Goal: Communication & Community: Answer question/provide support

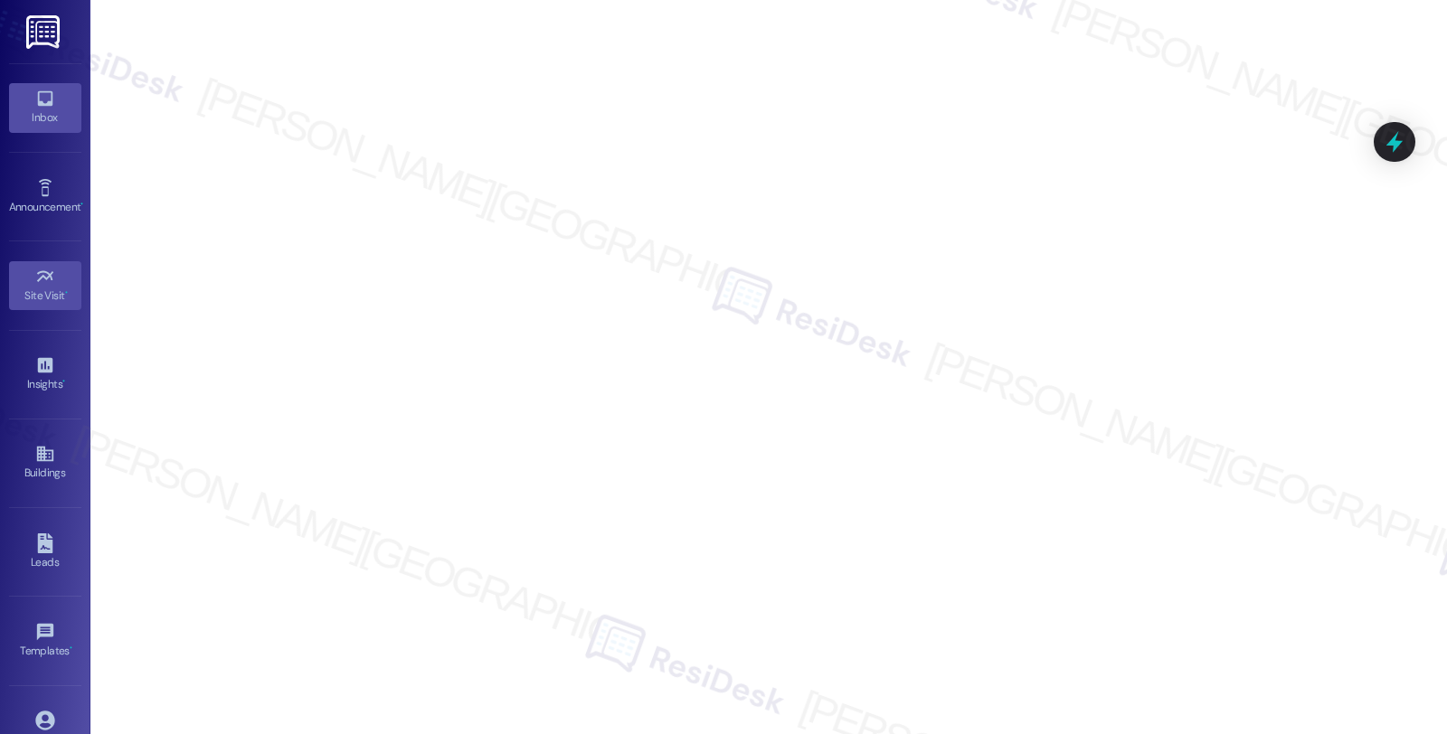
click at [42, 94] on icon at bounding box center [45, 99] width 20 height 20
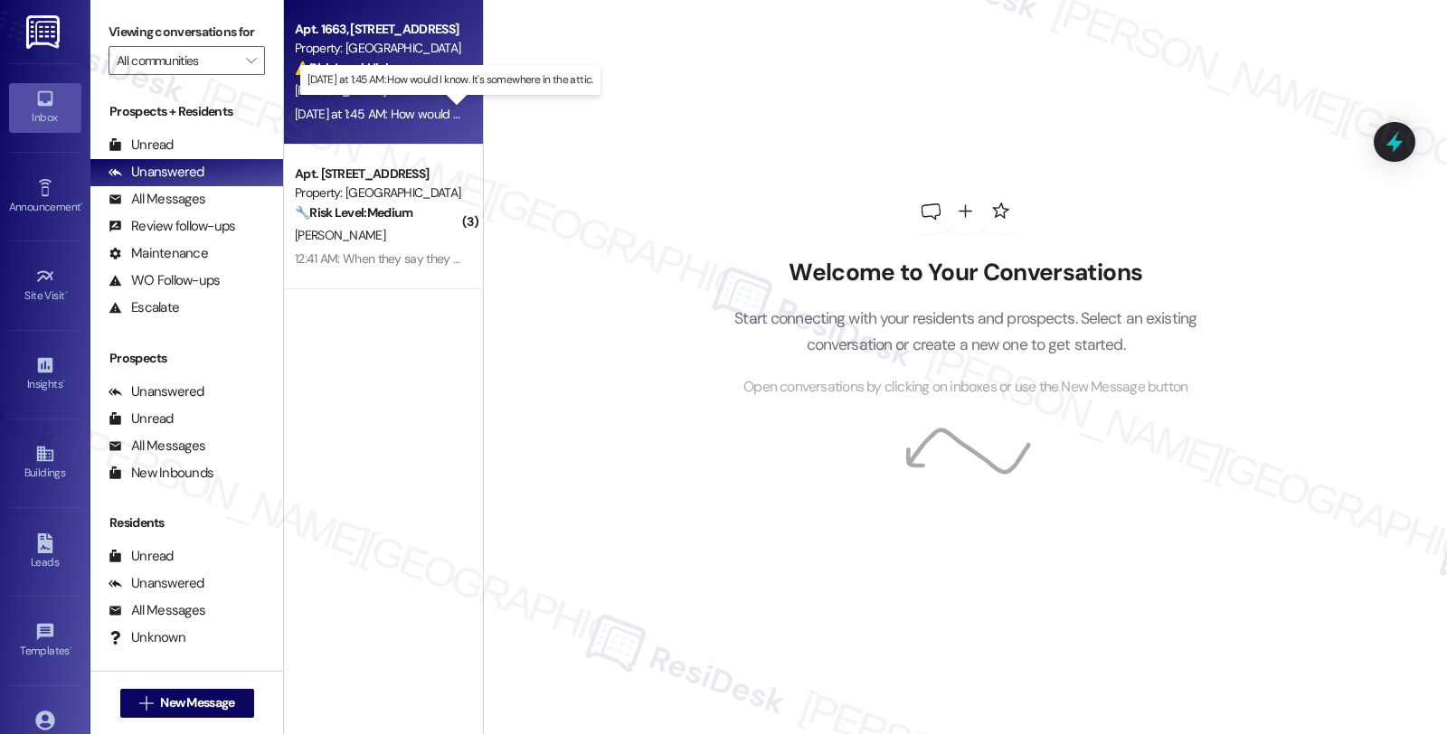
click at [396, 106] on div "Yesterday at 1:45 AM: How would I know. It's somewhere in the attic. Yesterday …" at bounding box center [462, 114] width 335 height 16
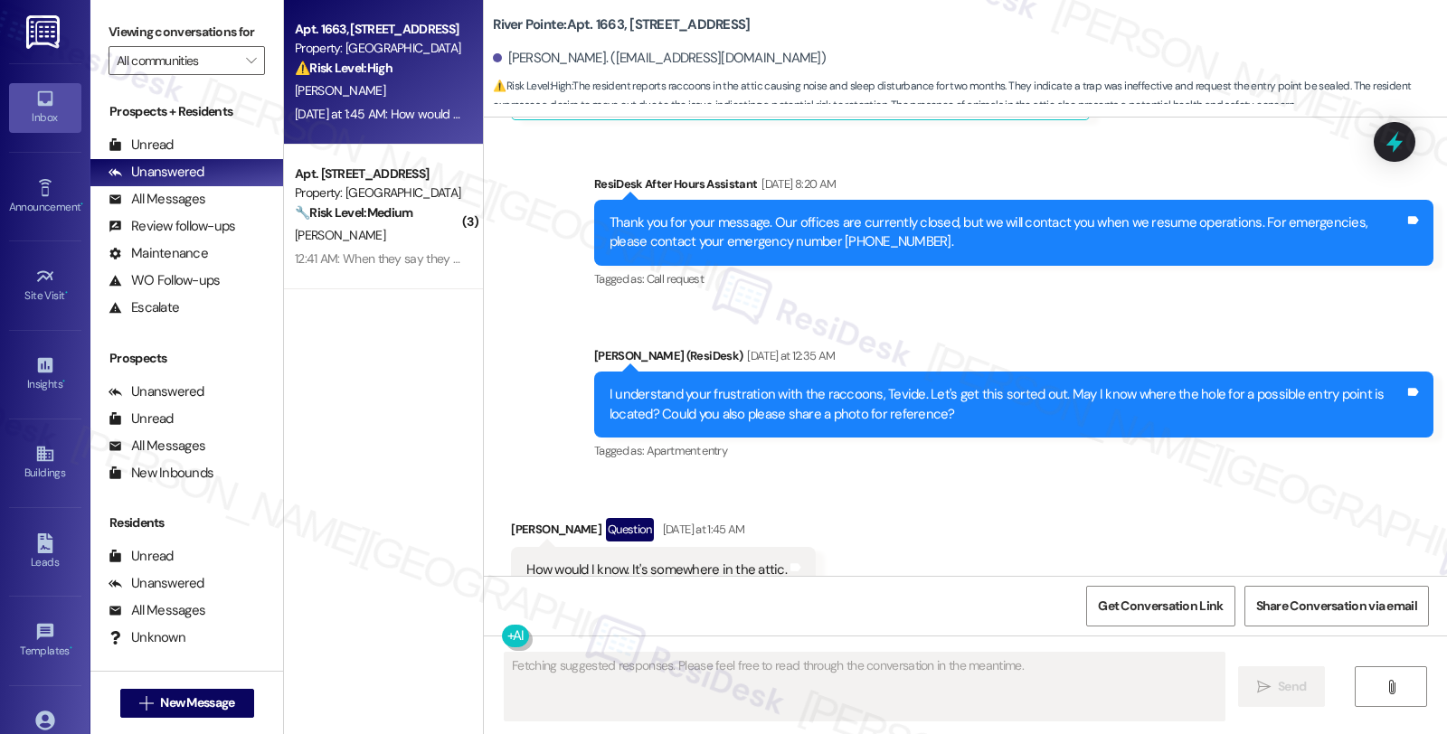
scroll to position [3756, 0]
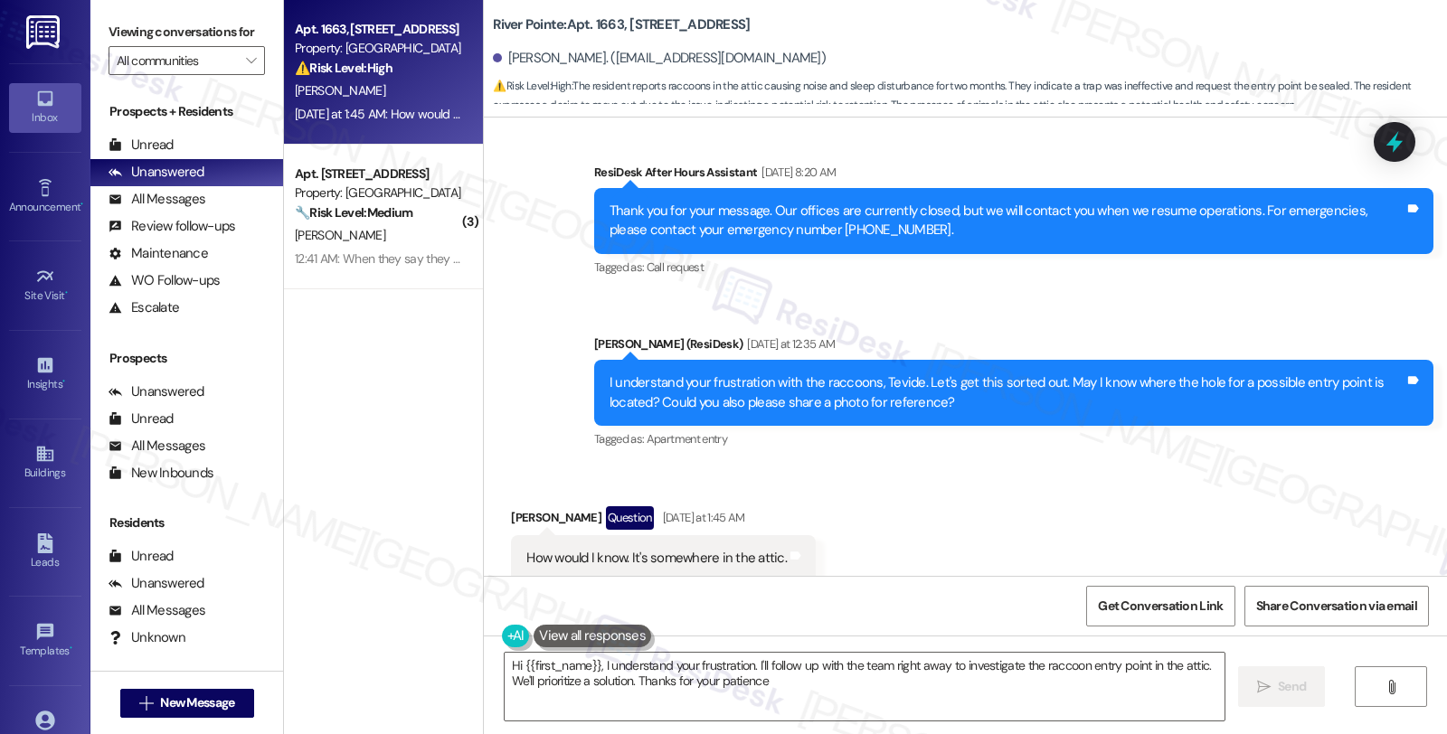
type textarea "Hi {{first_name}}, I understand your frustration. I'll follow up with the team …"
